Goal: Find specific page/section: Find specific page/section

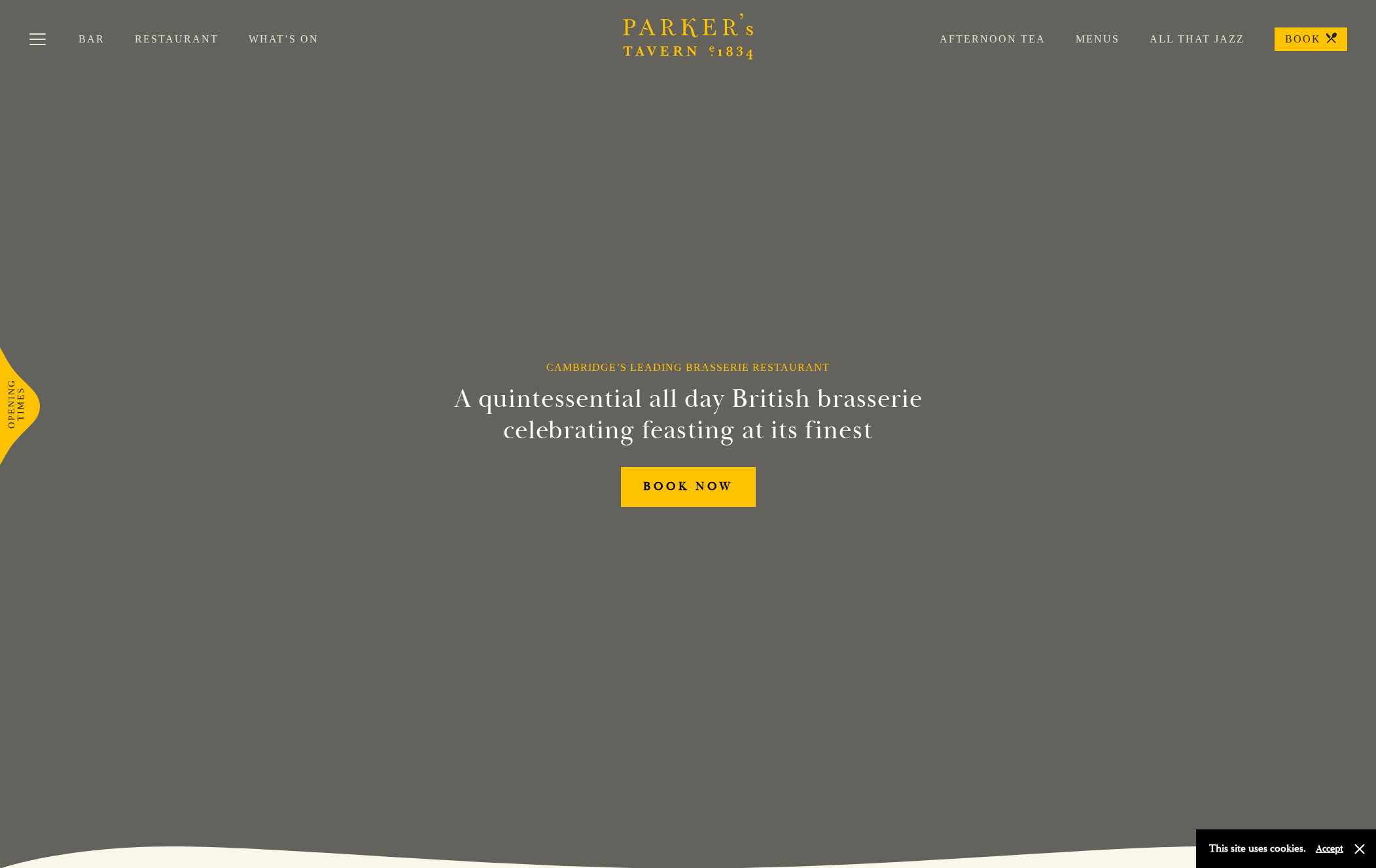
click at [172, 41] on link "Restaurant" at bounding box center [191, 38] width 114 height 13
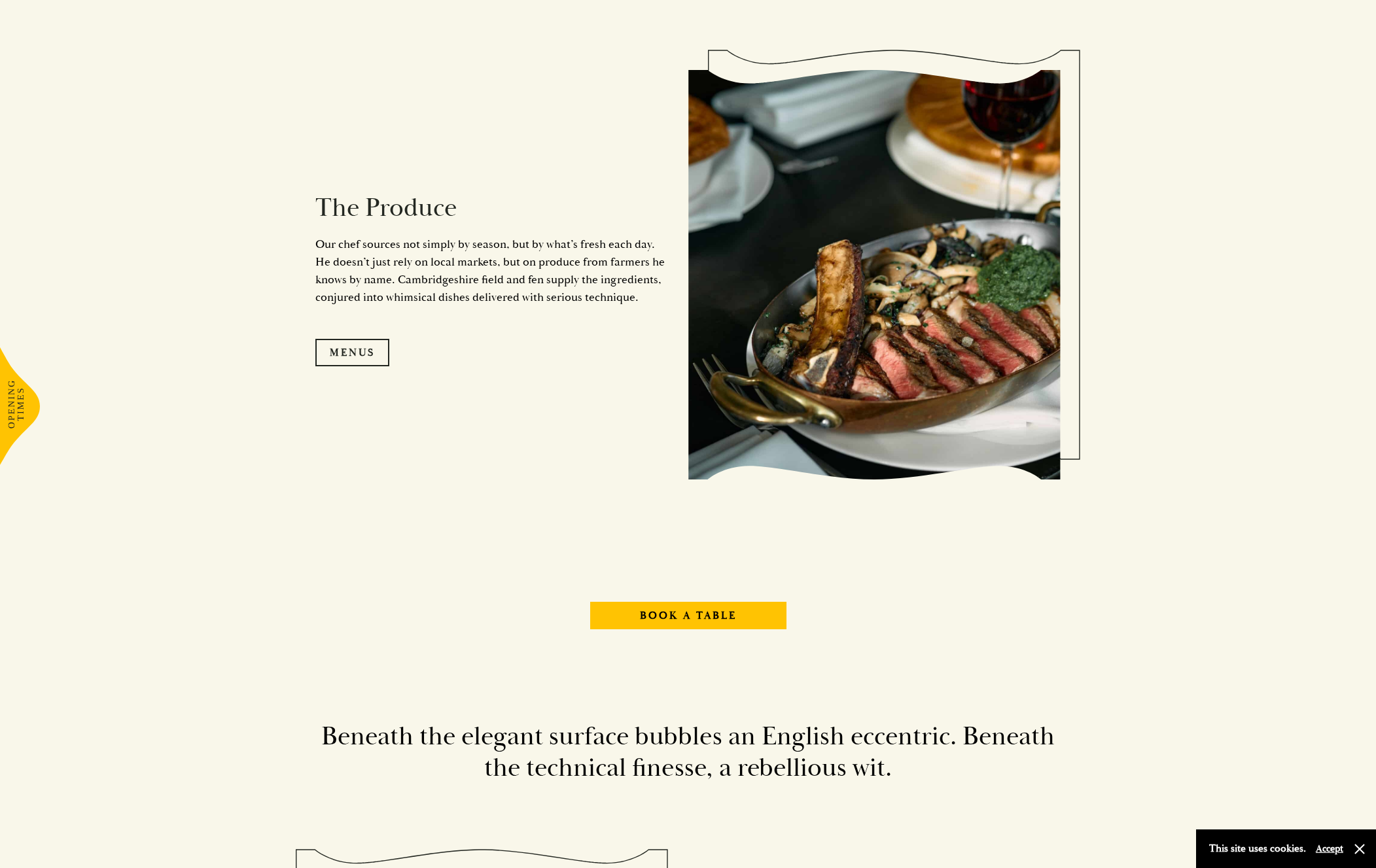
scroll to position [1546, 0]
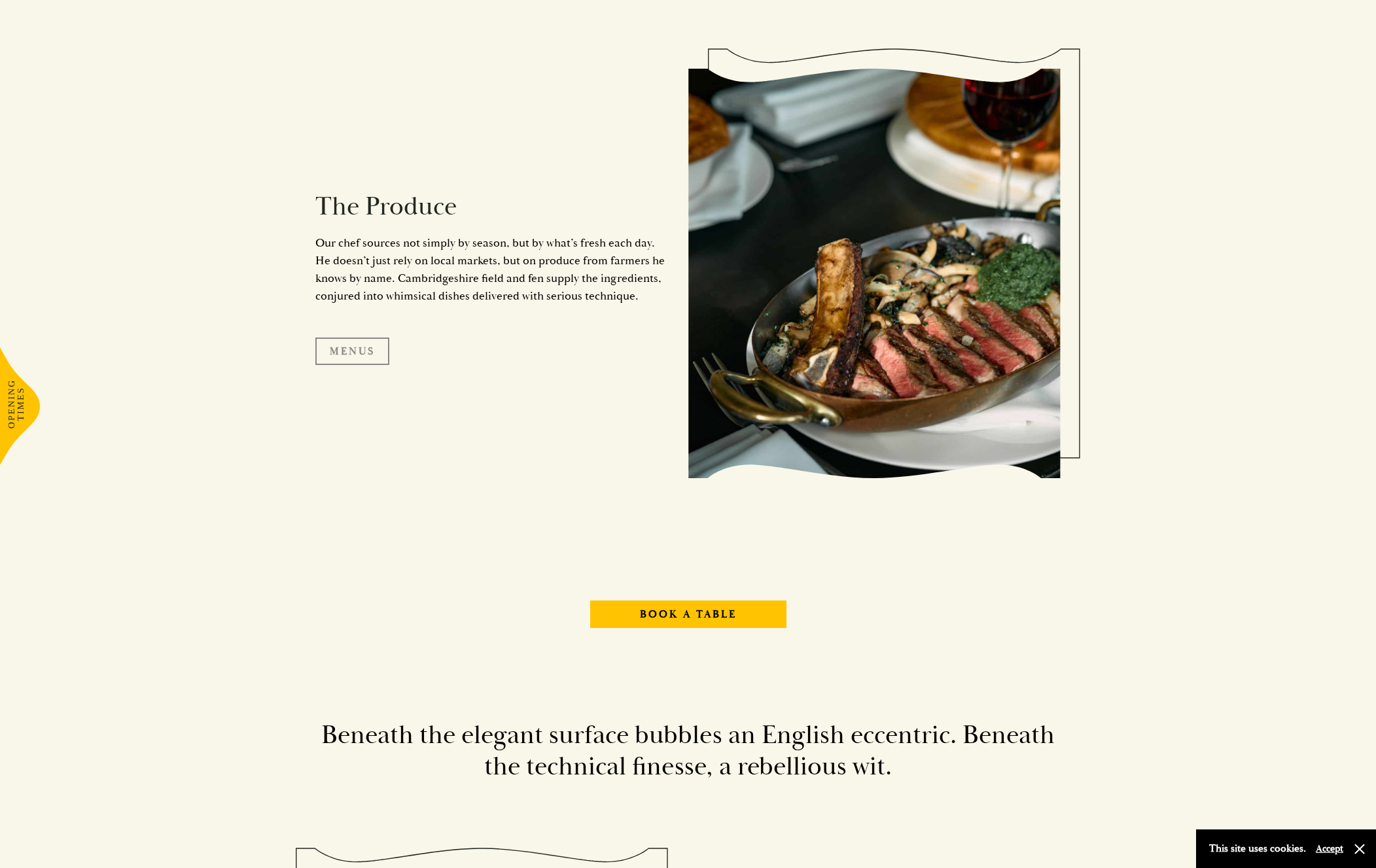
click at [362, 350] on link "Menus" at bounding box center [353, 351] width 74 height 27
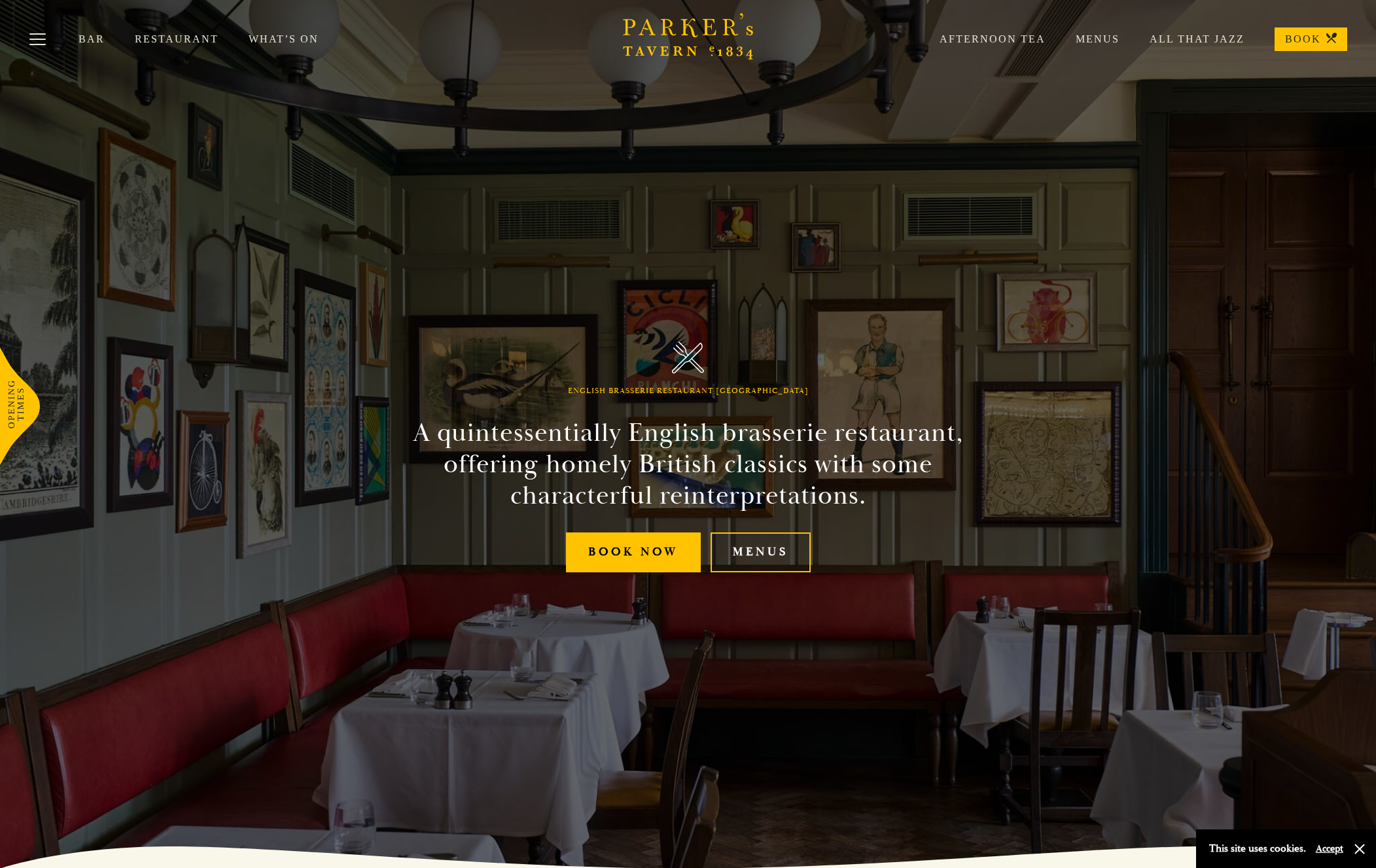
scroll to position [0, 0]
click at [1099, 39] on link "Menus" at bounding box center [1083, 38] width 74 height 13
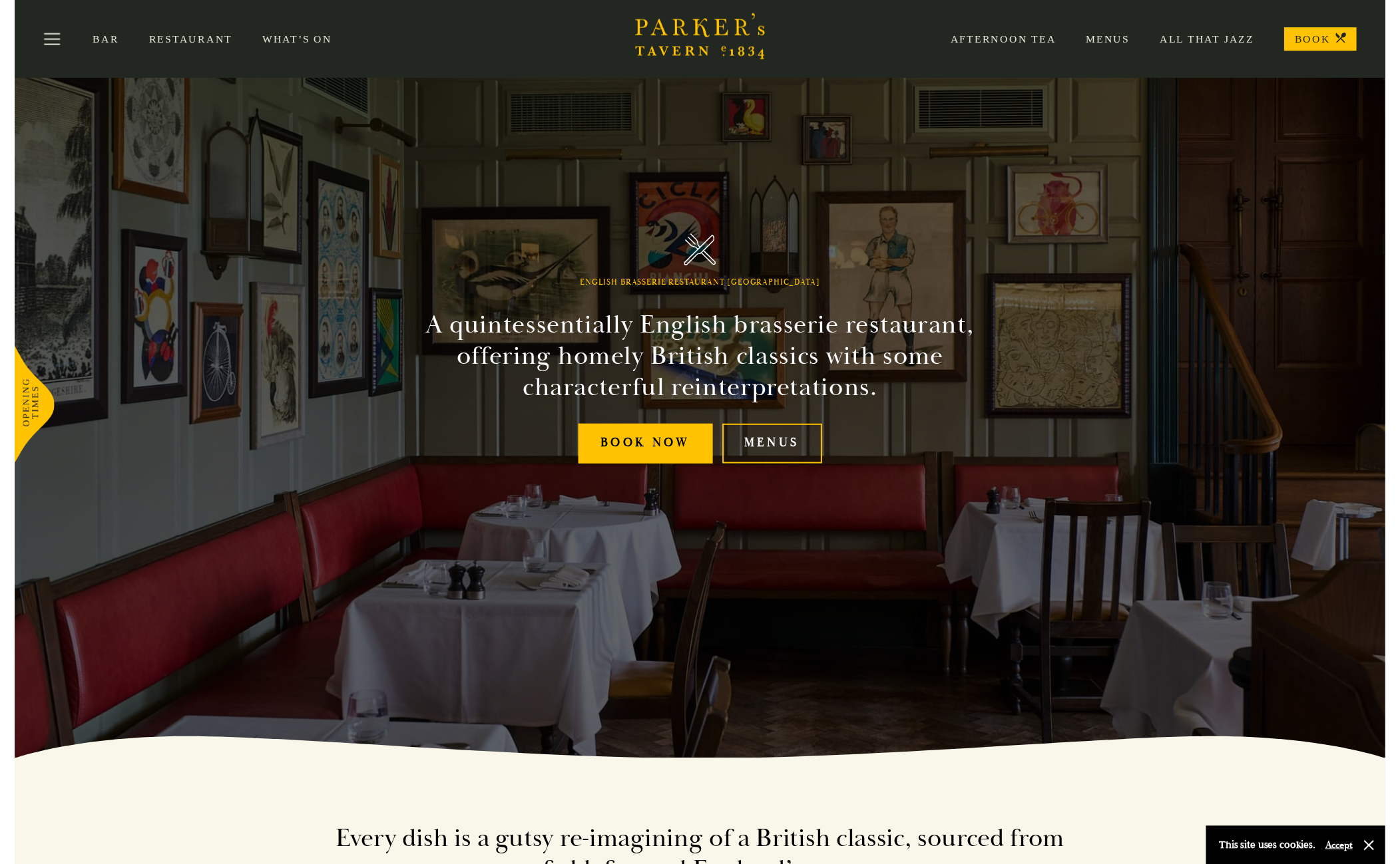
scroll to position [99, 0]
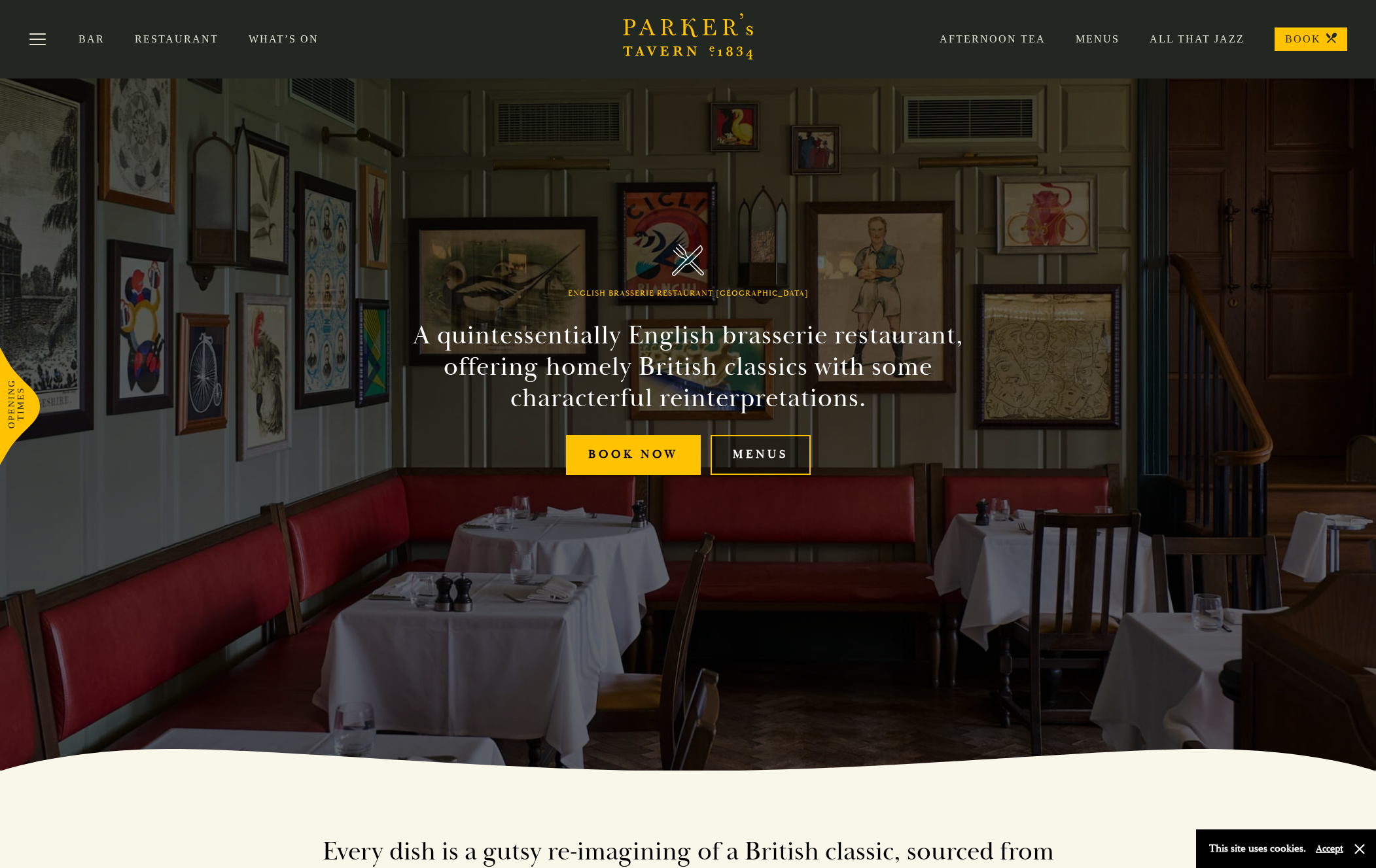
click at [760, 452] on link "Menus" at bounding box center [761, 455] width 101 height 40
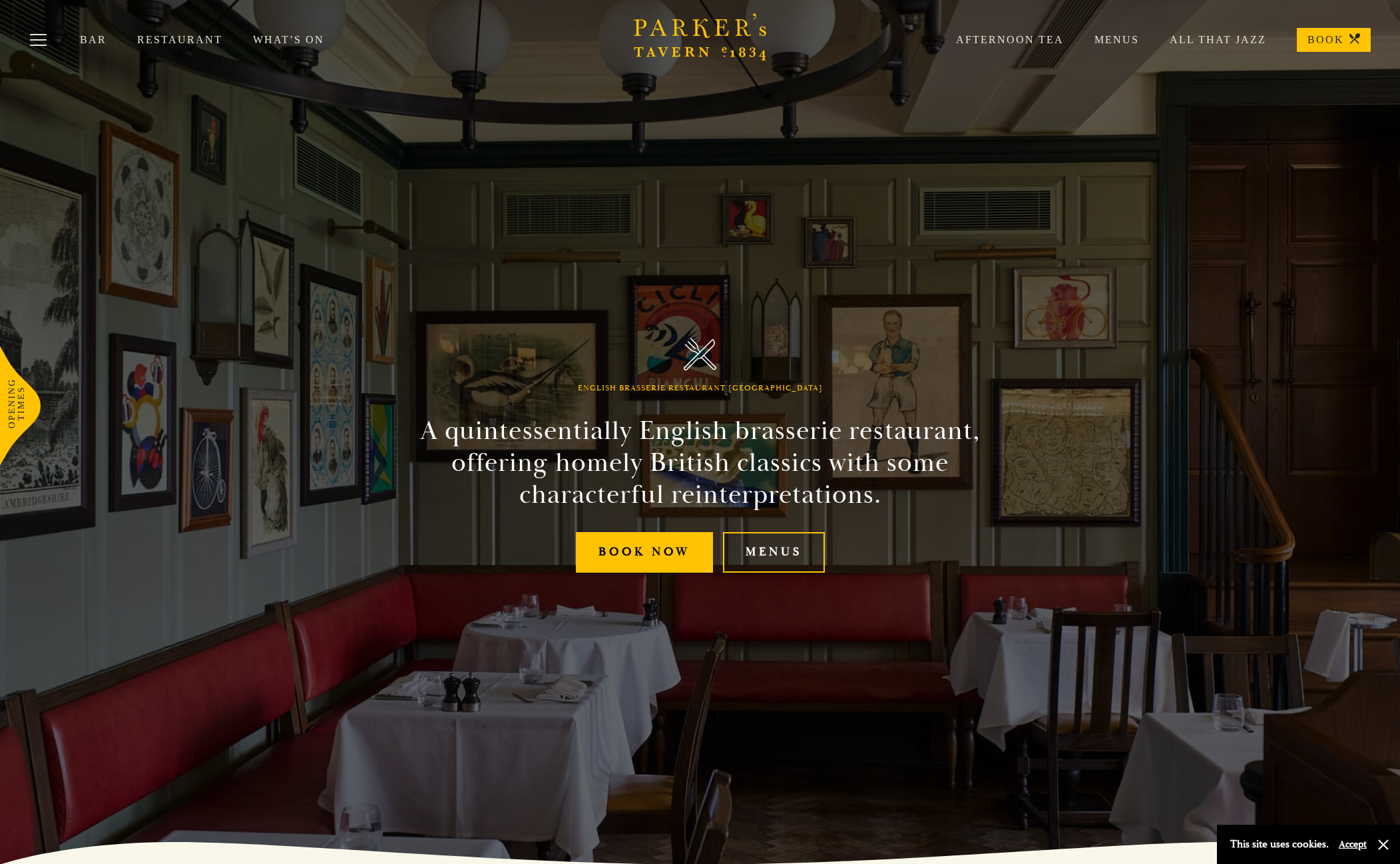
scroll to position [0, 0]
click at [46, 41] on button "Toggle navigation" at bounding box center [38, 42] width 57 height 57
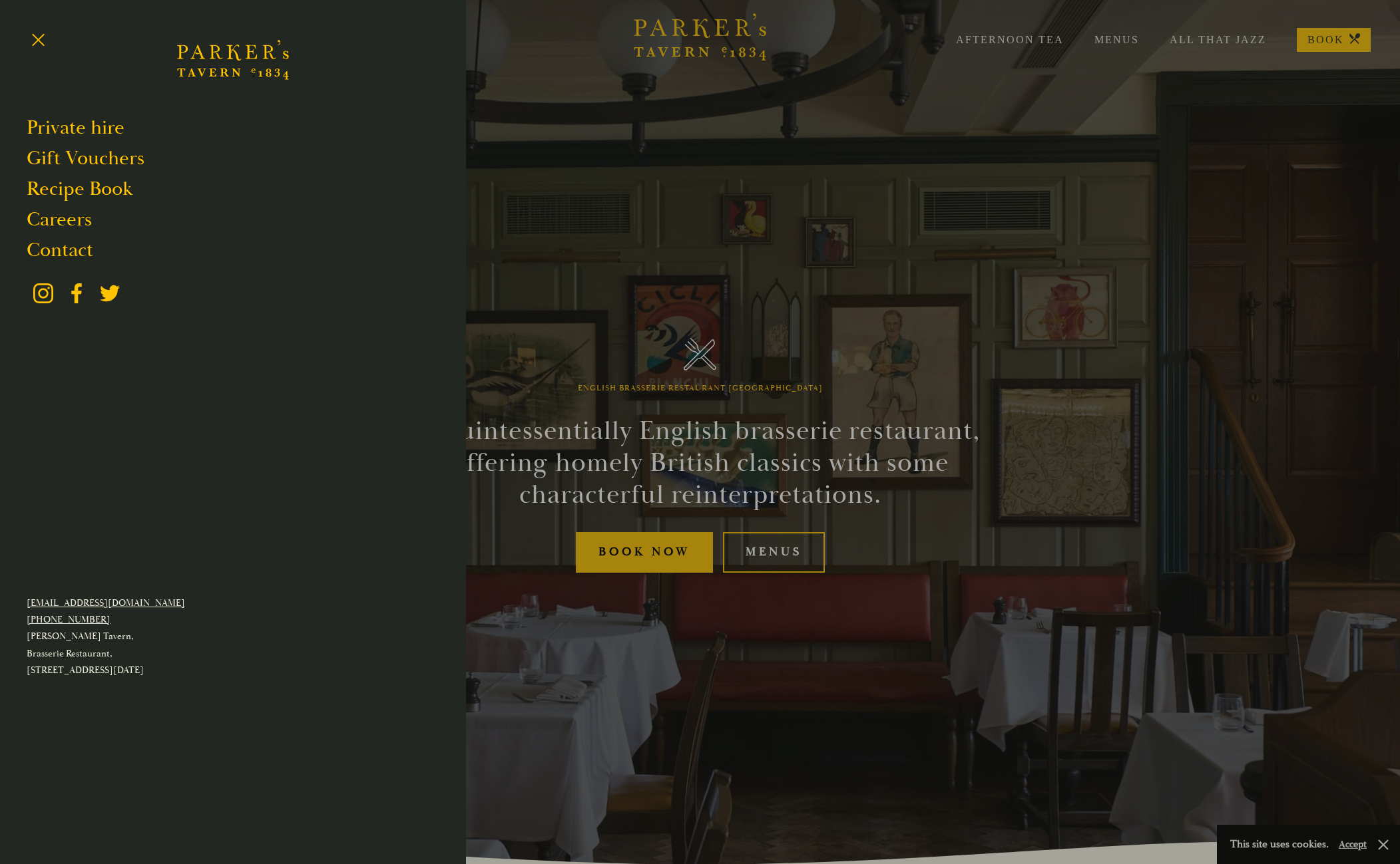
click at [685, 259] on div at bounding box center [700, 432] width 1400 height 864
